Goal: Task Accomplishment & Management: Use online tool/utility

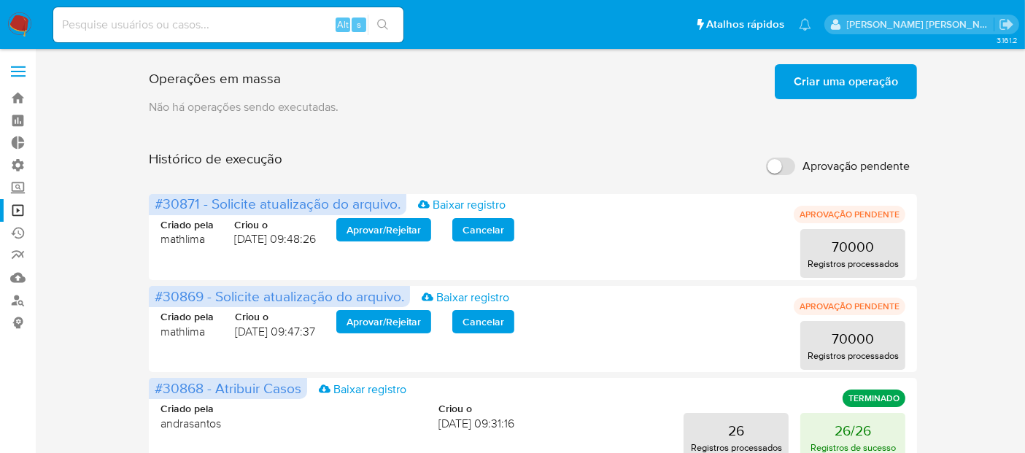
click at [840, 85] on span "Criar uma operação" at bounding box center [846, 82] width 104 height 32
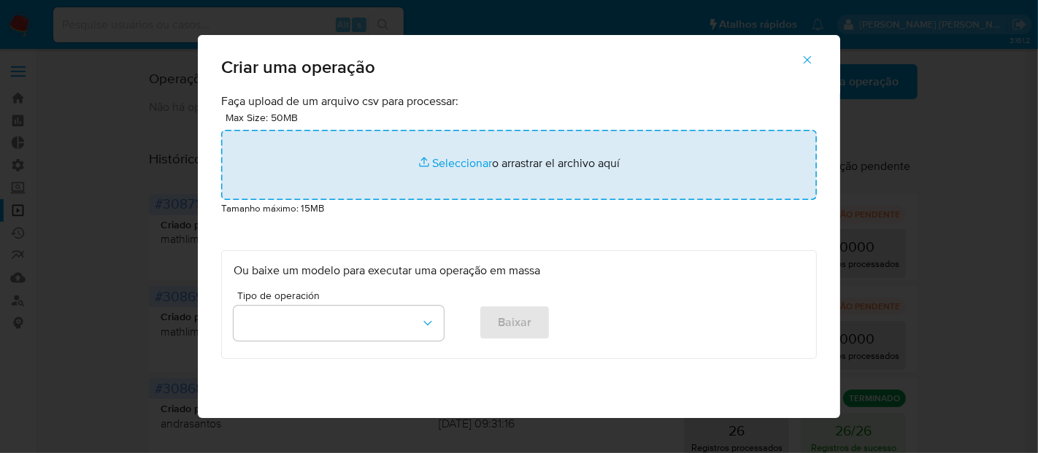
click at [464, 165] on input "file" at bounding box center [518, 165] width 595 height 70
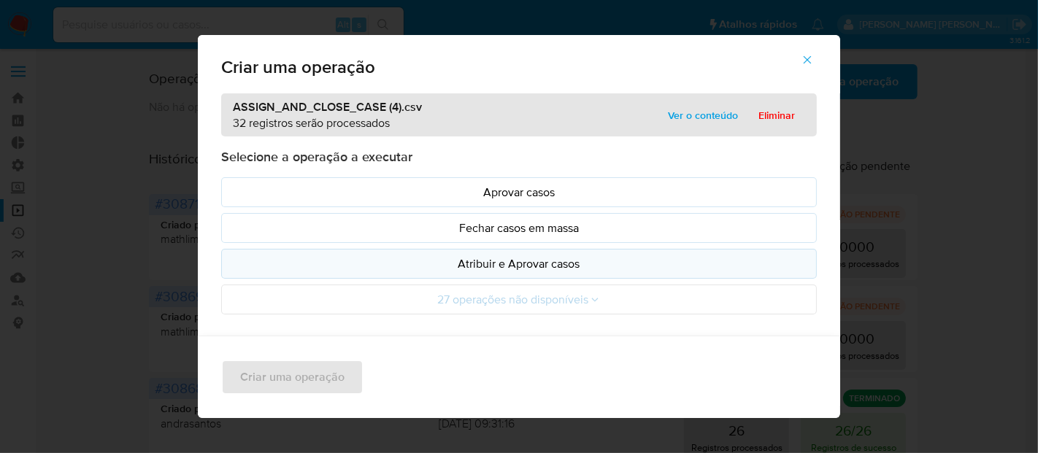
click at [369, 273] on button "Atribuir e Aprovar casos" at bounding box center [518, 264] width 595 height 30
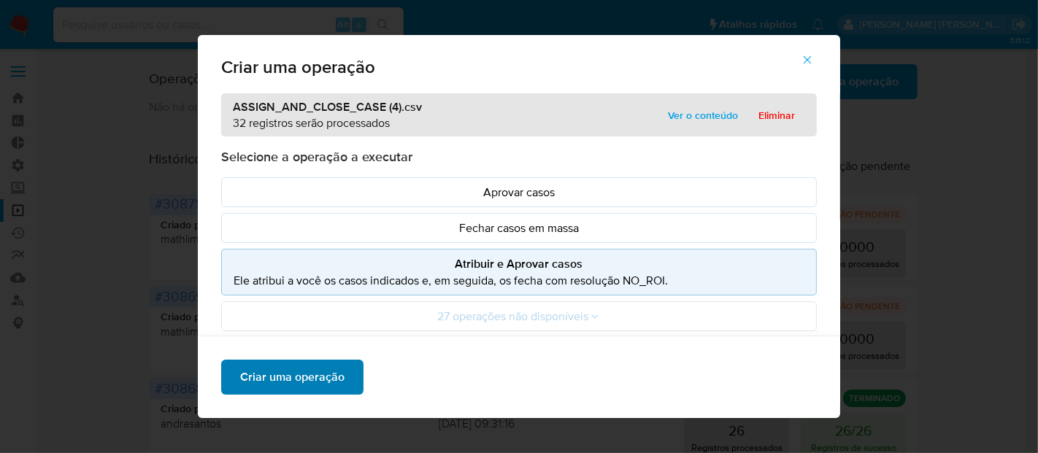
click at [325, 377] on span "Criar uma operação" at bounding box center [292, 377] width 104 height 32
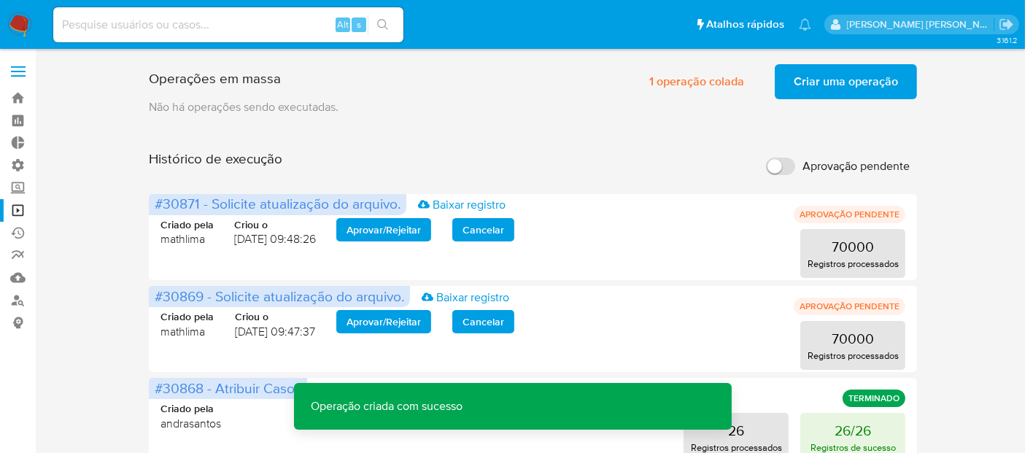
click at [817, 88] on span "Criar uma operação" at bounding box center [846, 82] width 104 height 32
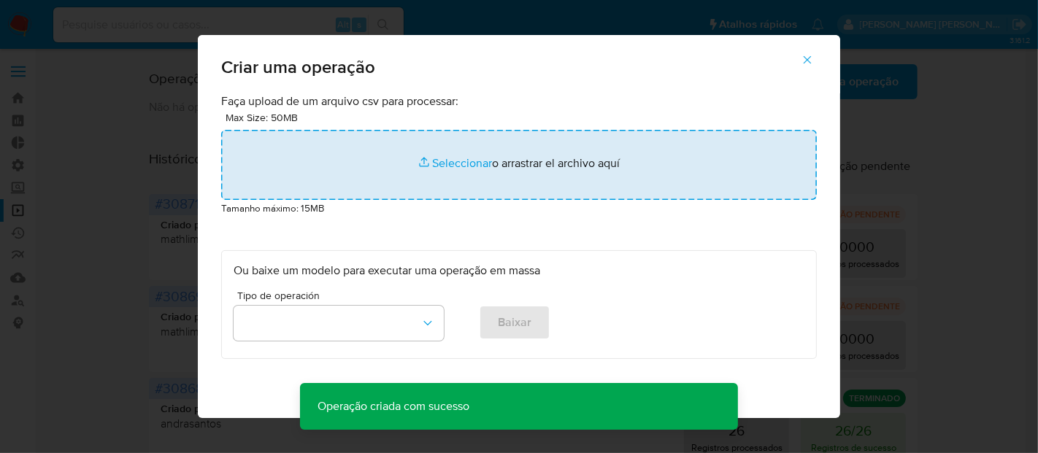
click at [439, 168] on input "file" at bounding box center [518, 165] width 595 height 70
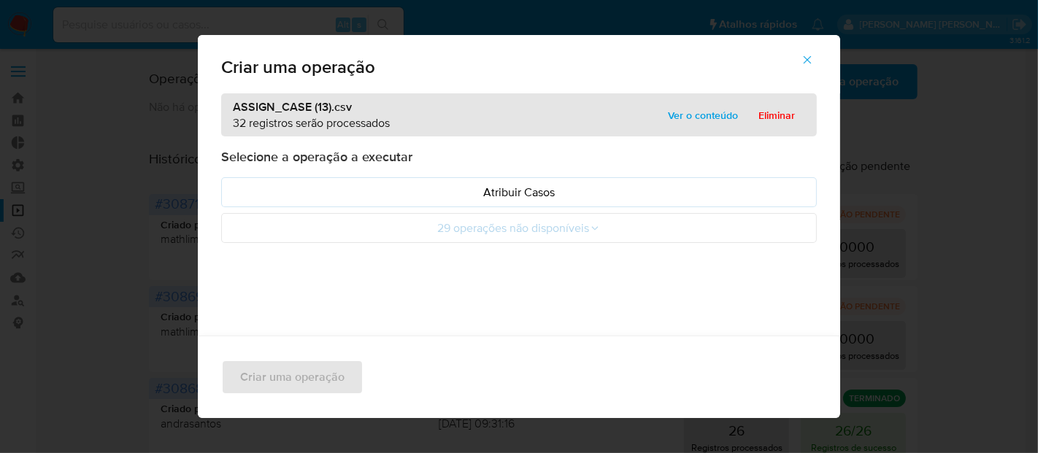
click at [381, 202] on button "Atribuir Casos" at bounding box center [518, 192] width 595 height 30
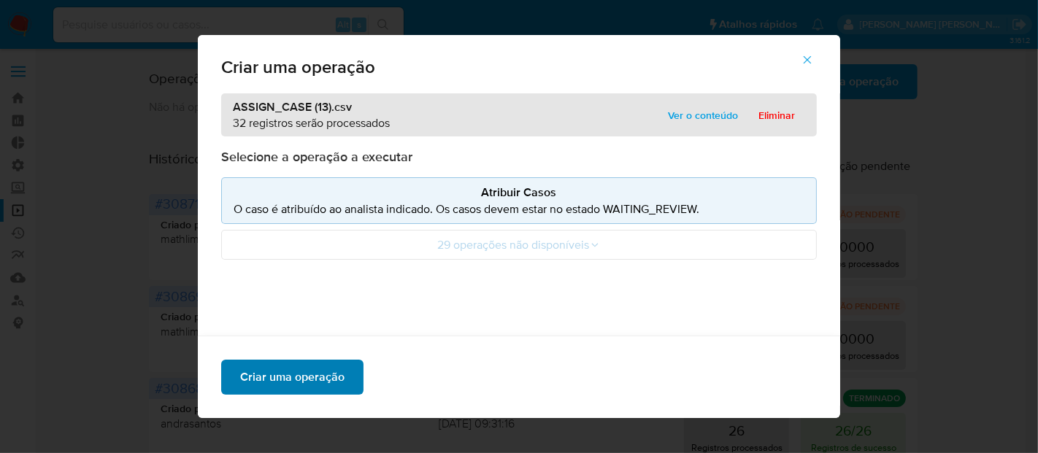
click at [329, 375] on span "Criar uma operação" at bounding box center [292, 377] width 104 height 32
